Goal: Obtain resource: Download file/media

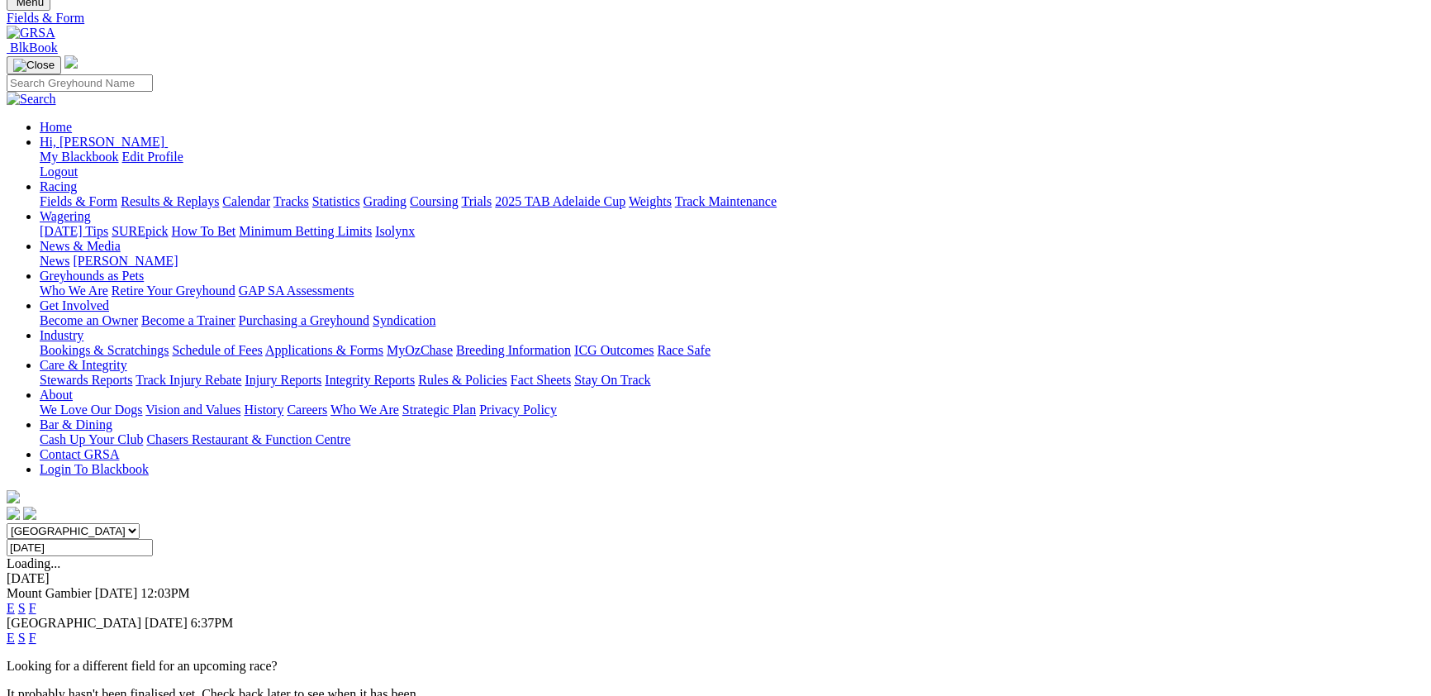
scroll to position [90, 0]
click at [153, 539] on input "Thursday, 2 Oct 2025" at bounding box center [80, 547] width 146 height 17
type input "Today, 30 Sep 2025"
click at [140, 523] on select "South Australia New South Wales Northern Territory Queensland Tasmania Victoria…" at bounding box center [73, 531] width 133 height 16
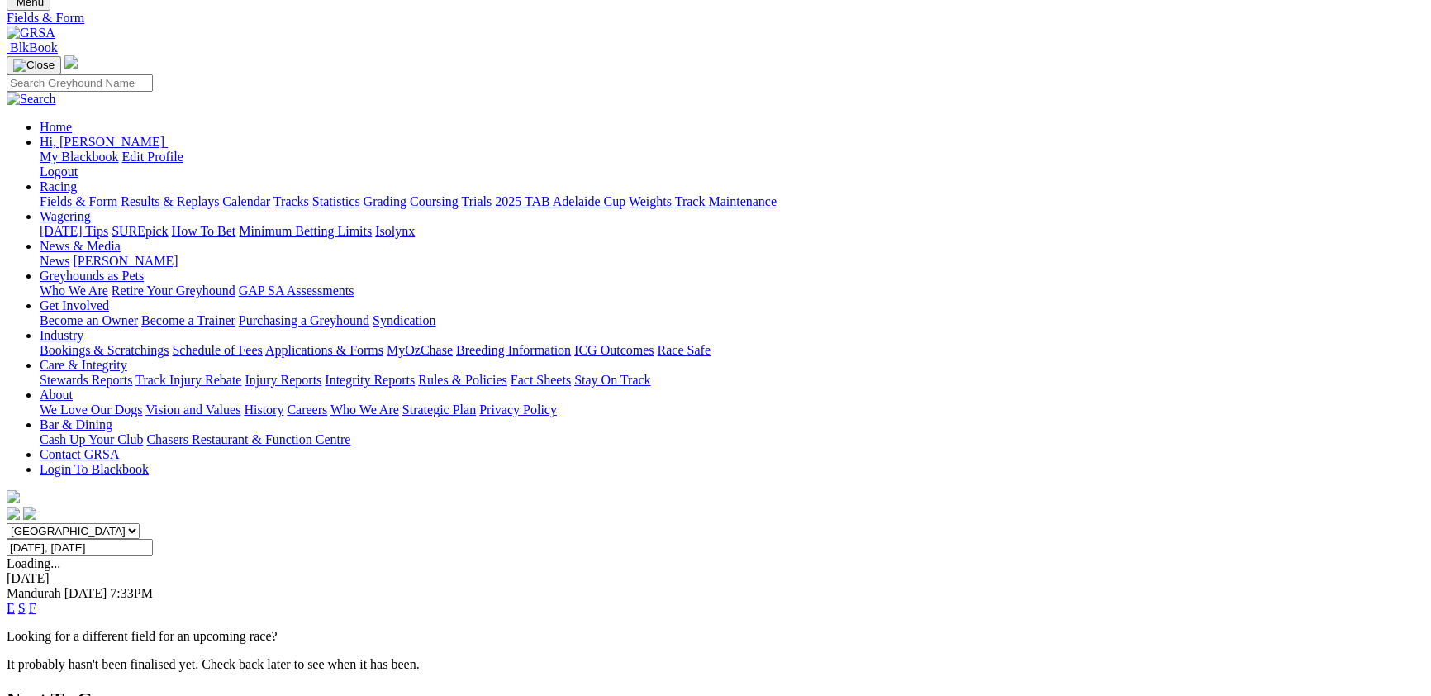
select select "VIC"
click at [140, 523] on select "South Australia New South Wales Northern Territory Queensland Tasmania Victoria…" at bounding box center [73, 531] width 133 height 16
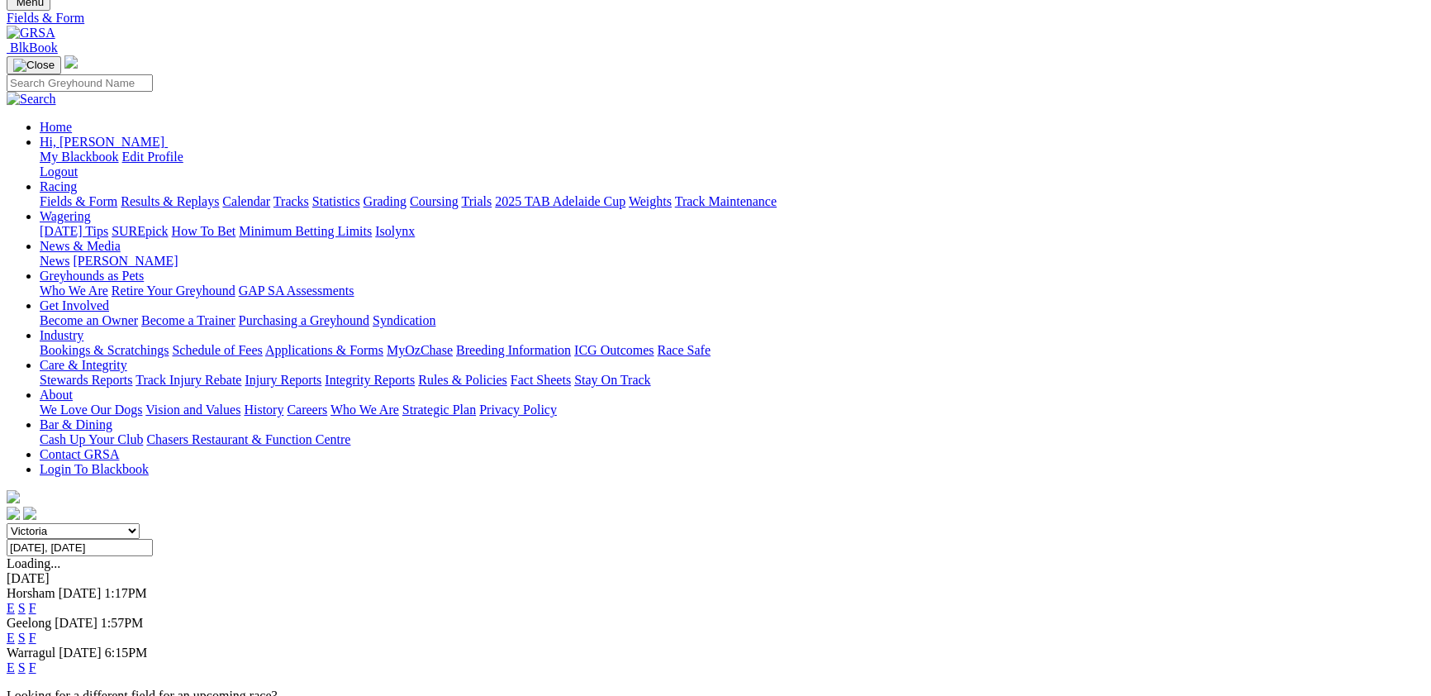
click at [15, 660] on link "E" at bounding box center [11, 667] width 8 height 14
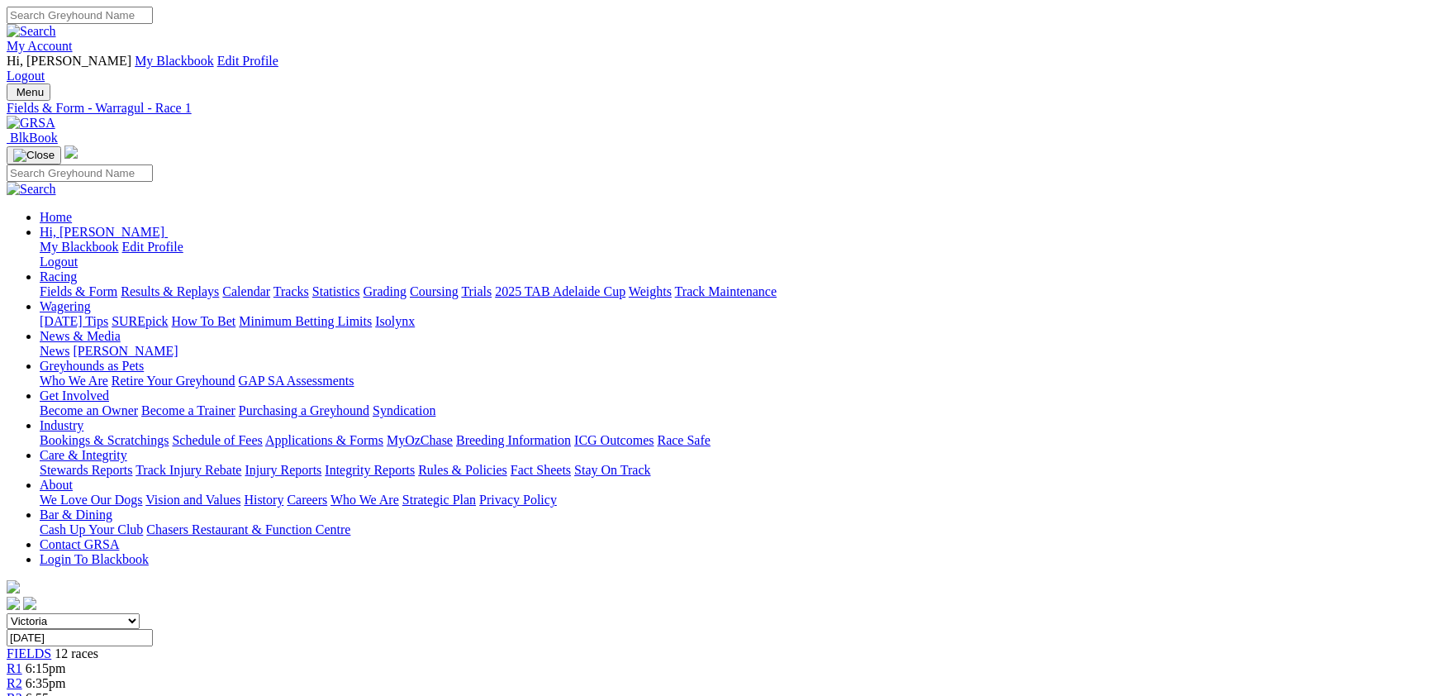
click at [895, 222] on link "CSV (Excel)" at bounding box center [861, 215] width 68 height 14
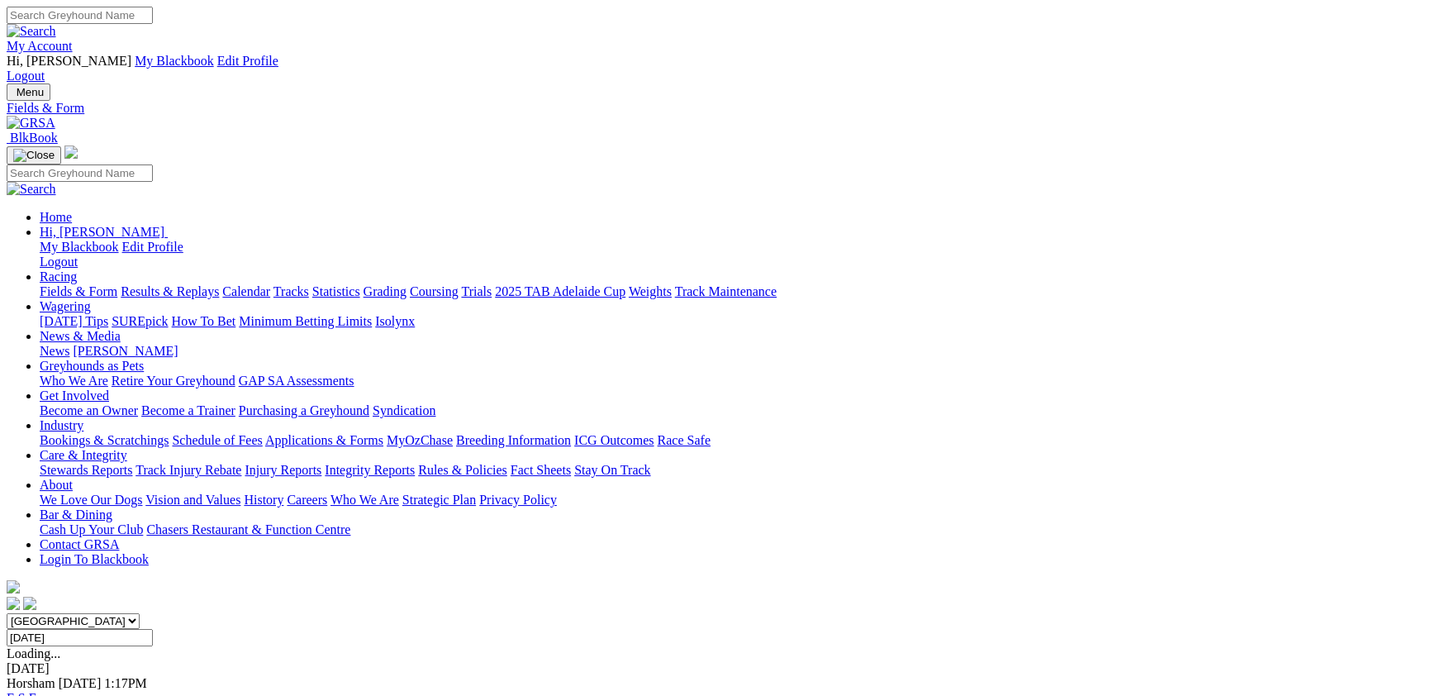
click at [140, 613] on select "South Australia New South Wales Northern Territory Queensland Tasmania Victoria…" at bounding box center [73, 621] width 133 height 16
select select "NSW"
click at [140, 613] on select "South Australia New South Wales Northern Territory Queensland Tasmania Victoria…" at bounding box center [73, 621] width 133 height 16
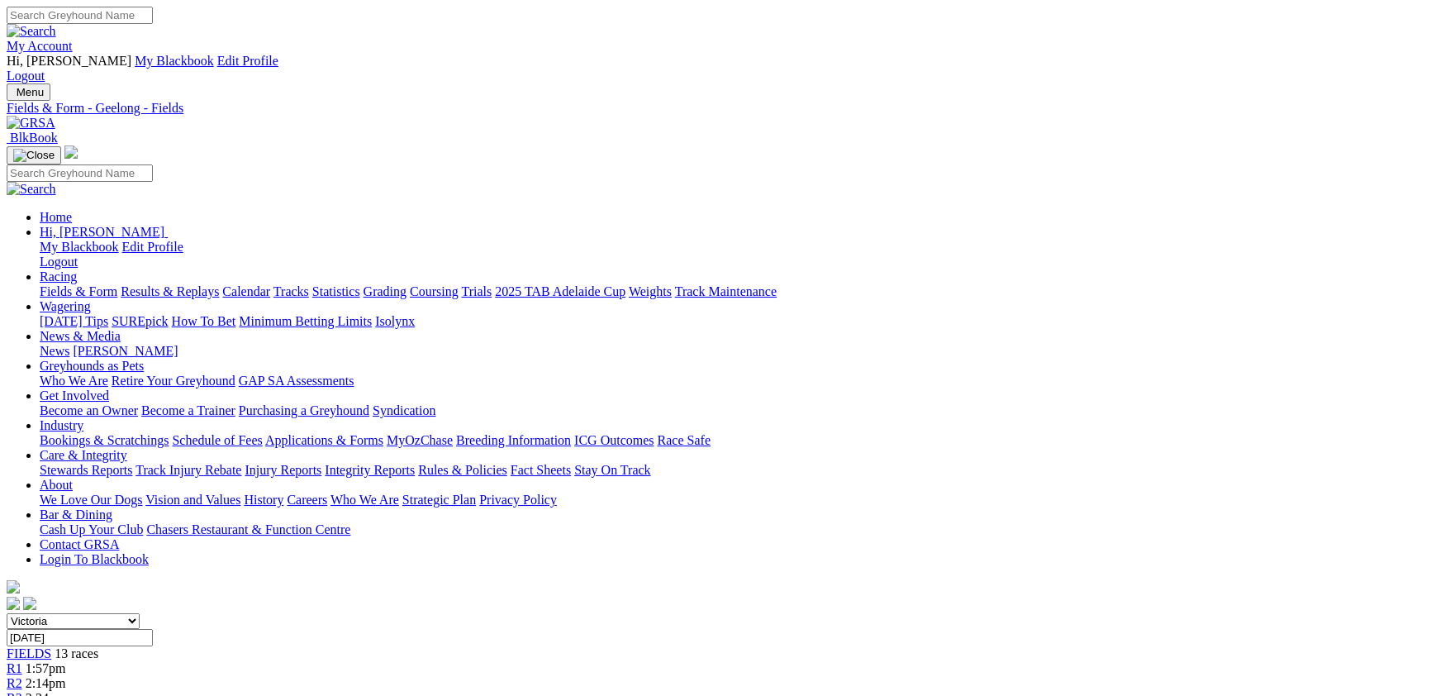
click at [895, 222] on link "CSV (Excel)" at bounding box center [861, 215] width 68 height 14
drag, startPoint x: 1058, startPoint y: 440, endPoint x: 1039, endPoint y: 373, distance: 70.4
click at [895, 222] on link "CSV (Excel)" at bounding box center [861, 215] width 68 height 14
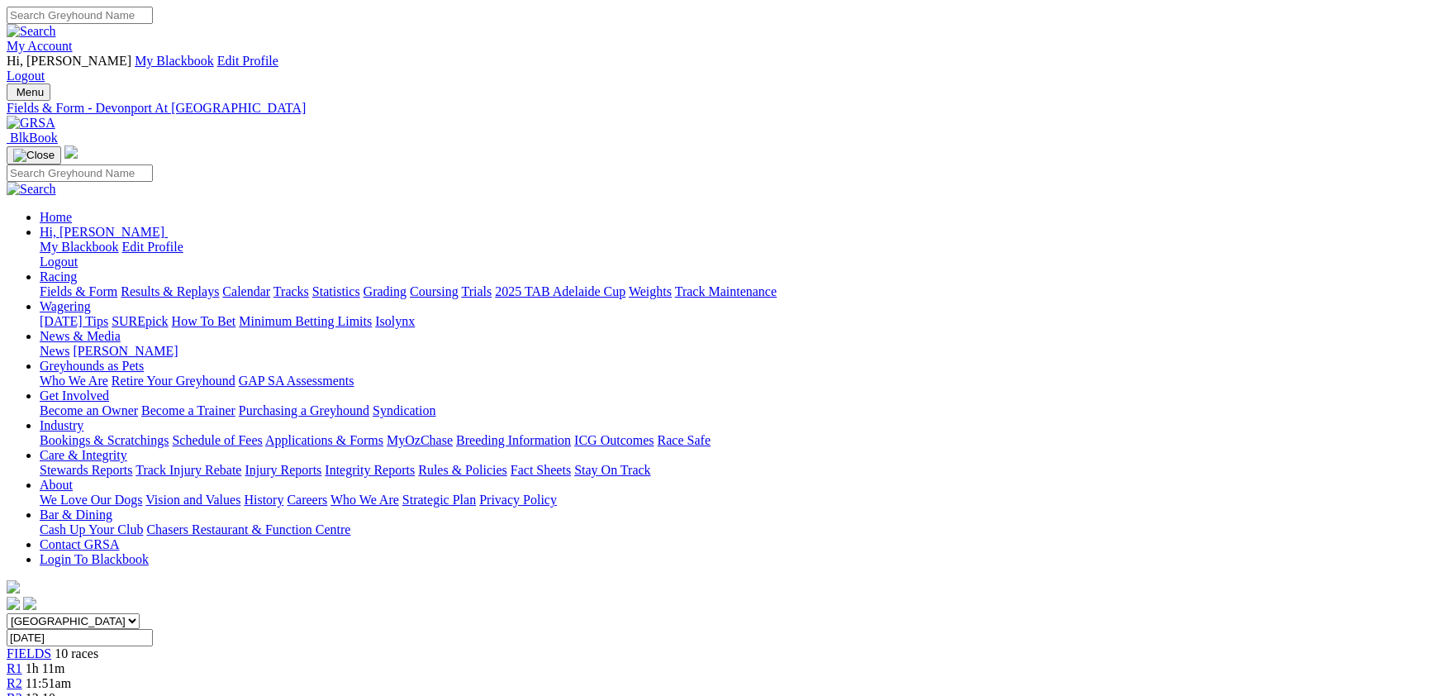
click at [895, 222] on link "CSV (Excel)" at bounding box center [861, 215] width 68 height 14
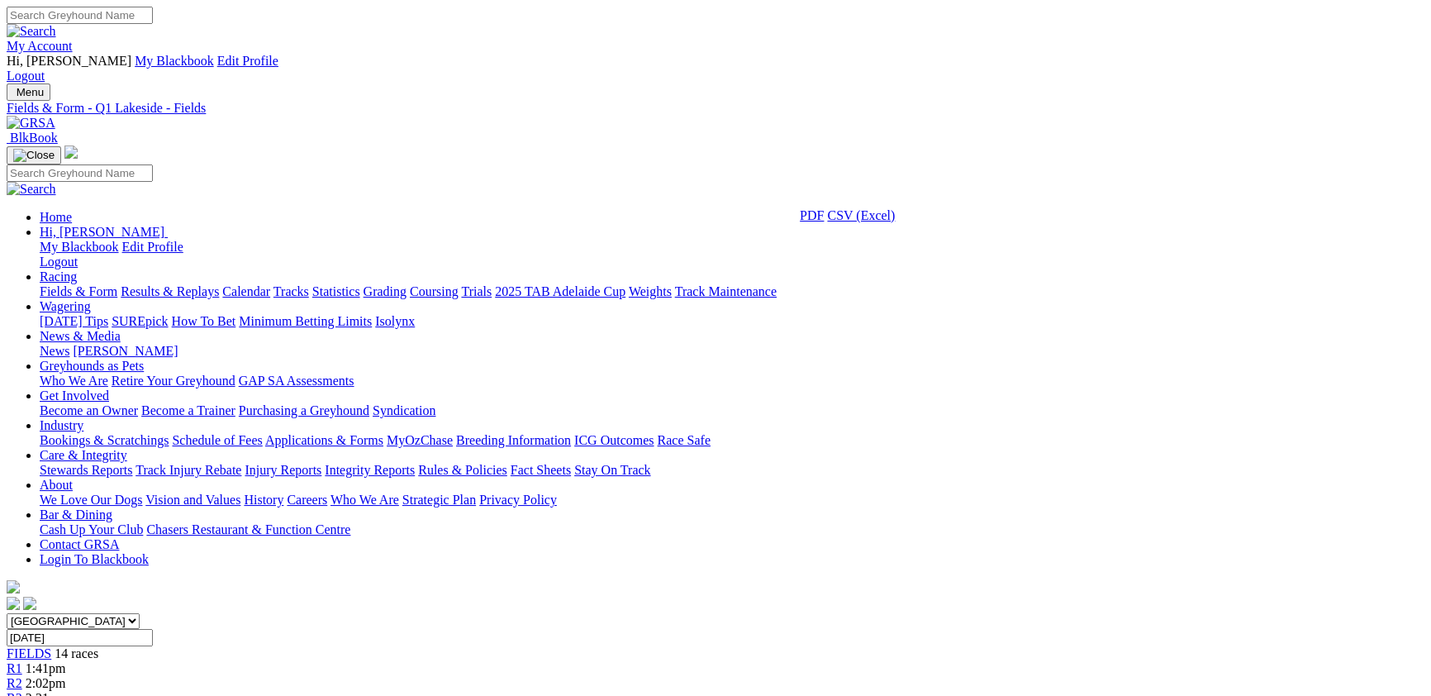
click at [895, 222] on link "CSV (Excel)" at bounding box center [861, 215] width 68 height 14
click at [895, 216] on link "CSV (Excel)" at bounding box center [861, 209] width 68 height 14
select select "SA"
click at [140, 613] on select "[GEOGRAPHIC_DATA] [GEOGRAPHIC_DATA] [GEOGRAPHIC_DATA] [GEOGRAPHIC_DATA] [GEOGRA…" at bounding box center [73, 621] width 133 height 16
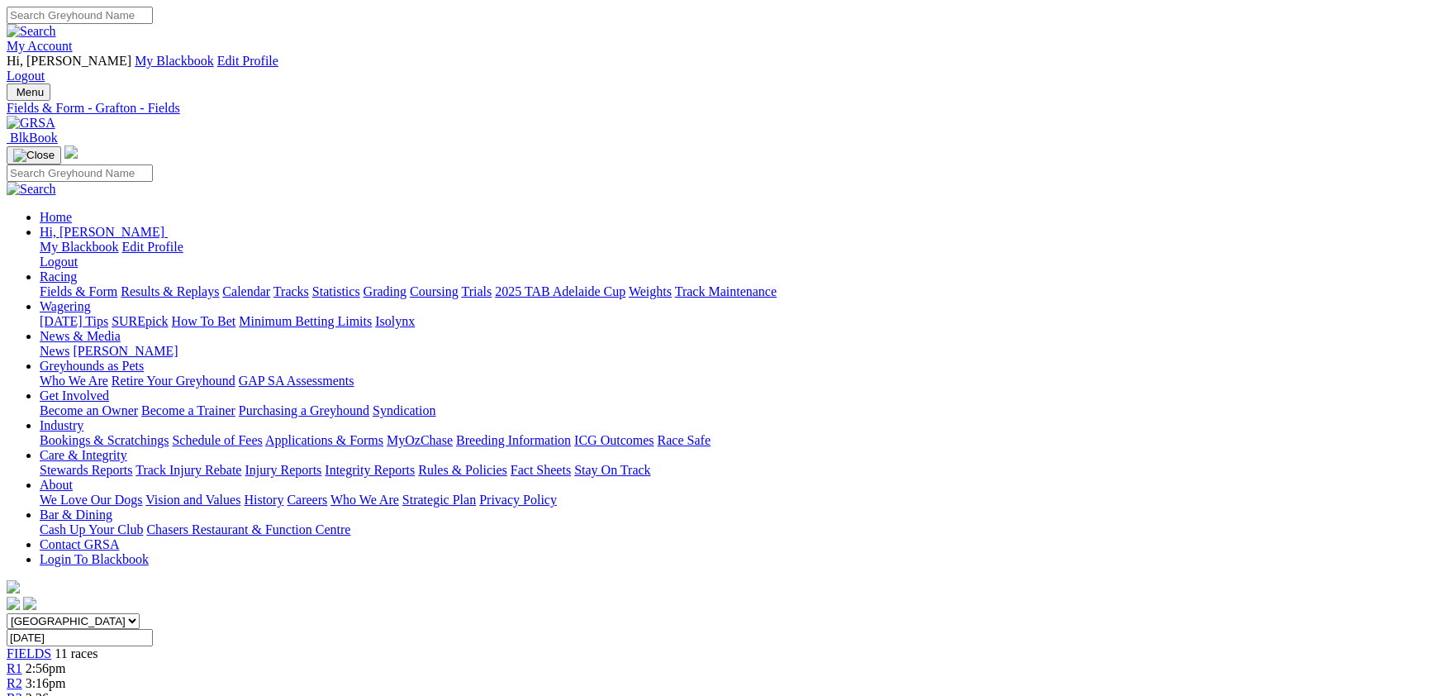
click at [895, 222] on link "CSV (Excel)" at bounding box center [861, 215] width 68 height 14
click at [140, 613] on select "[GEOGRAPHIC_DATA] [GEOGRAPHIC_DATA] [GEOGRAPHIC_DATA] [GEOGRAPHIC_DATA] [GEOGRA…" at bounding box center [73, 621] width 133 height 16
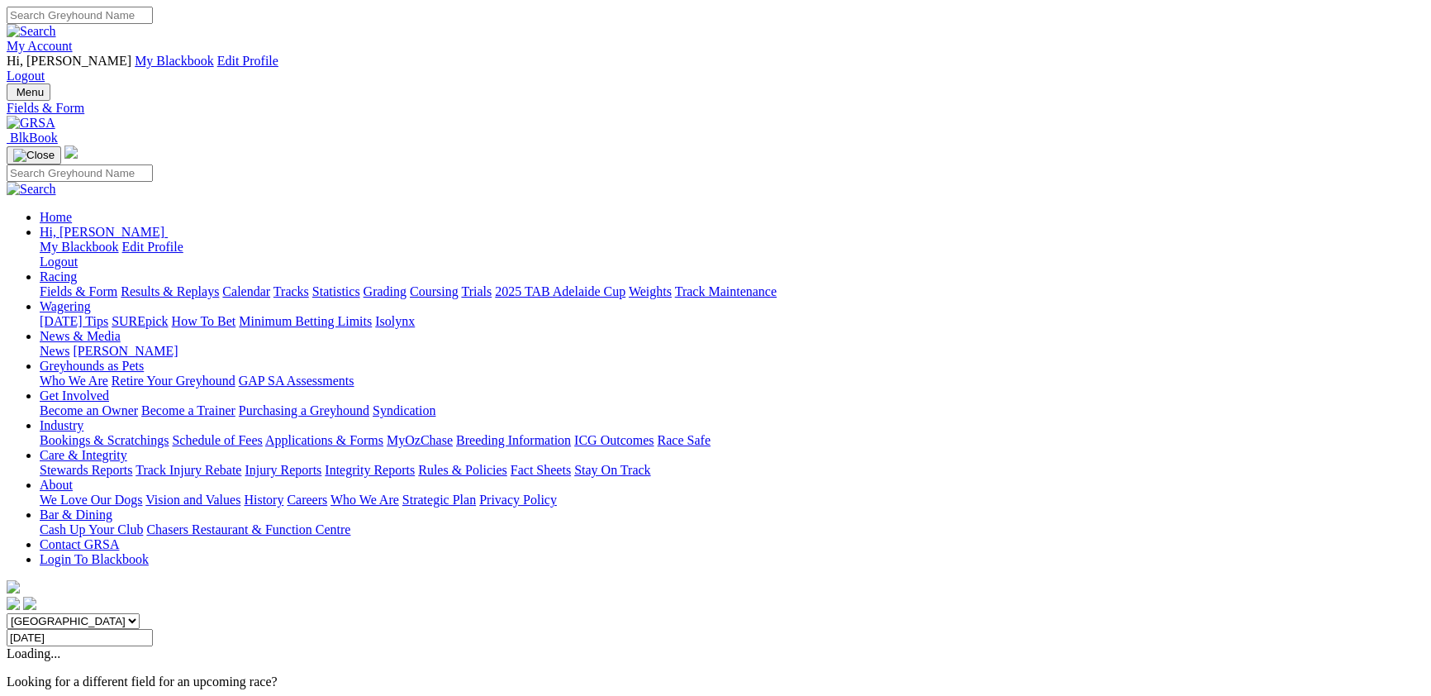
click at [140, 613] on select "[GEOGRAPHIC_DATA] [GEOGRAPHIC_DATA] [GEOGRAPHIC_DATA] [GEOGRAPHIC_DATA] [GEOGRA…" at bounding box center [73, 621] width 133 height 16
click at [140, 613] on select "South Australia New South Wales Northern Territory Queensland Tasmania Victoria…" at bounding box center [73, 621] width 133 height 16
select select "NSW"
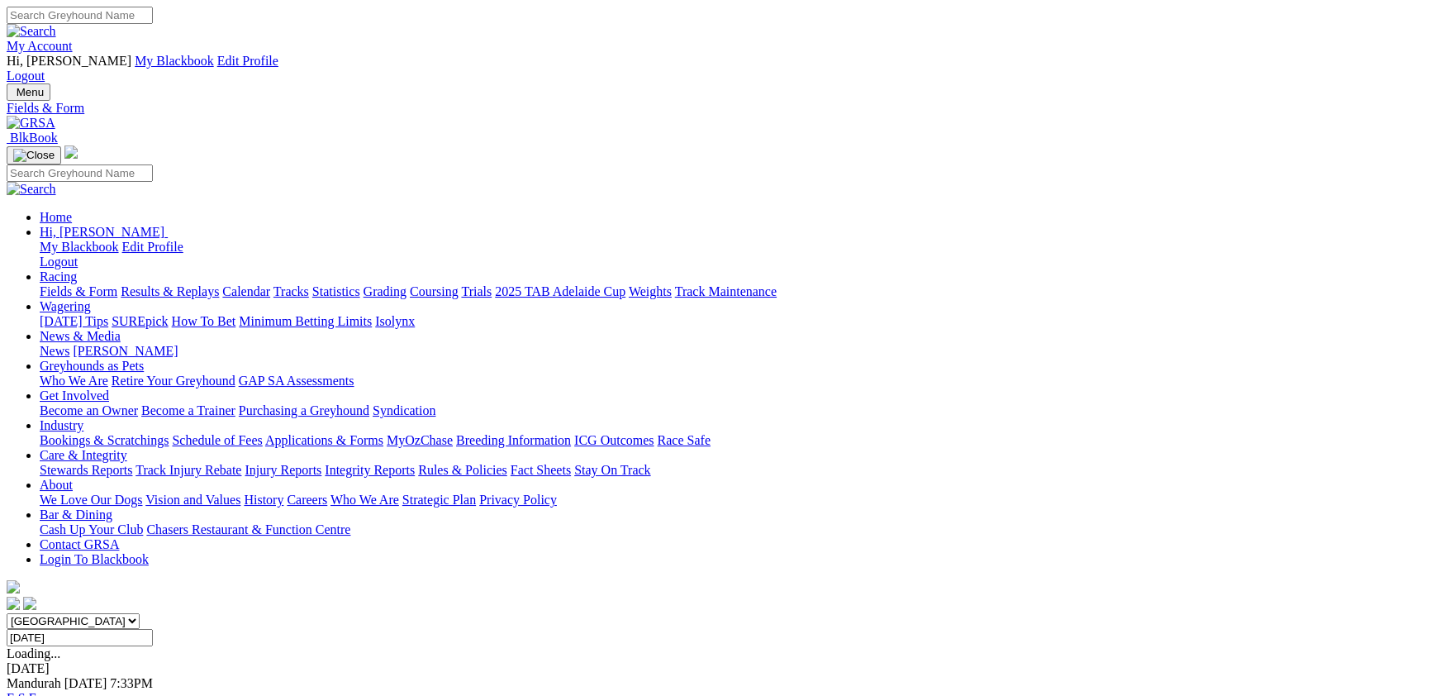
click at [140, 613] on select "South Australia New South Wales Northern Territory Queensland Tasmania Victoria…" at bounding box center [73, 621] width 133 height 16
